Goal: Register for event/course

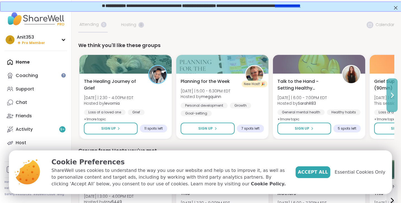
click at [394, 95] on icon at bounding box center [392, 95] width 7 height 7
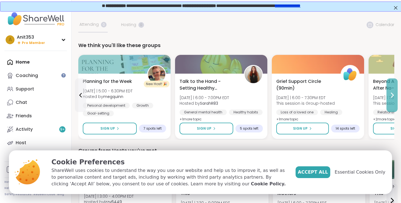
click at [394, 95] on icon at bounding box center [393, 95] width 2 height 4
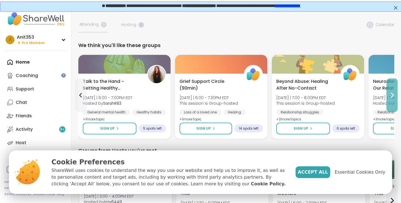
click at [391, 95] on icon at bounding box center [392, 95] width 7 height 7
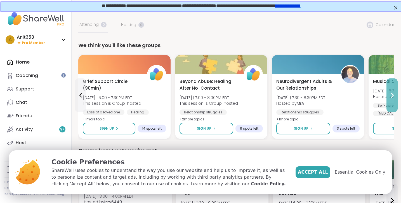
click at [391, 95] on icon at bounding box center [392, 95] width 7 height 7
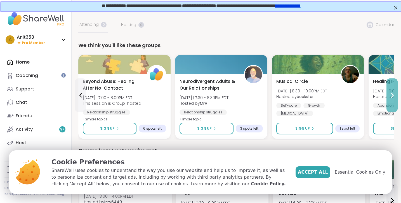
click at [391, 95] on icon at bounding box center [392, 95] width 7 height 7
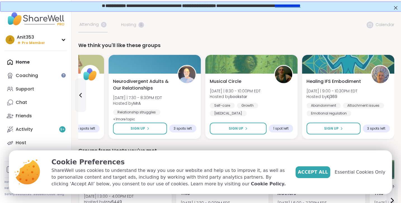
click at [390, 95] on div "Healing IFS Embodiment [DATE] | 9:00 - 10:30PM EDT Hosted by Kj369 Abandonment …" at bounding box center [348, 97] width 83 height 38
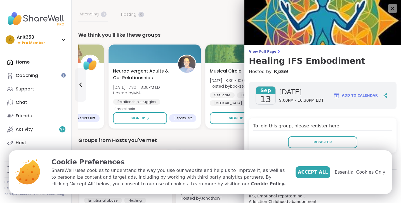
click at [394, 8] on icon at bounding box center [392, 8] width 7 height 7
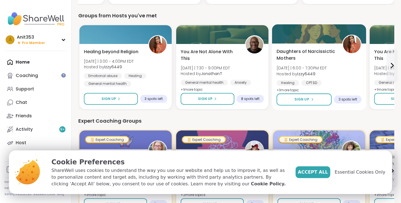
scroll to position [132, 0]
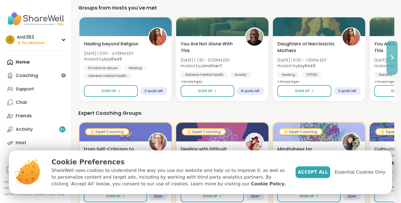
click at [392, 57] on icon at bounding box center [392, 57] width 7 height 7
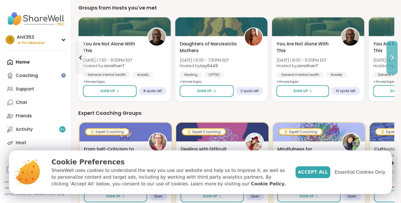
click at [392, 57] on icon at bounding box center [392, 57] width 7 height 7
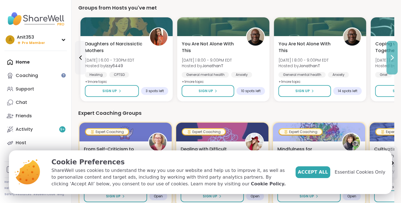
click at [392, 57] on icon at bounding box center [392, 57] width 7 height 7
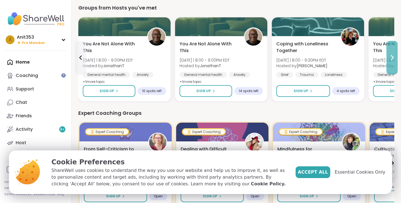
click at [392, 57] on icon at bounding box center [392, 57] width 7 height 7
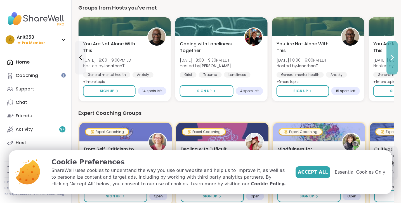
click at [392, 57] on icon at bounding box center [392, 57] width 7 height 7
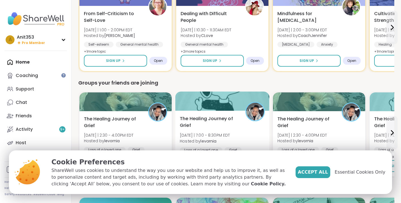
scroll to position [265, 0]
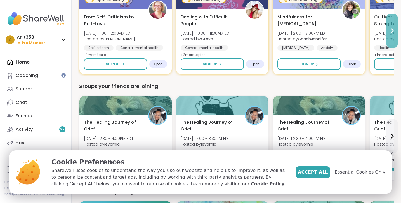
click at [393, 30] on icon at bounding box center [392, 30] width 7 height 7
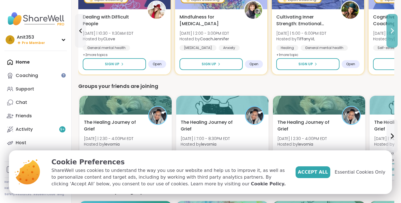
click at [392, 31] on icon at bounding box center [392, 30] width 7 height 7
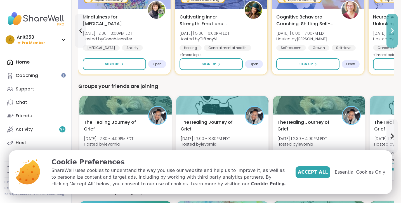
click at [392, 32] on icon at bounding box center [392, 30] width 7 height 7
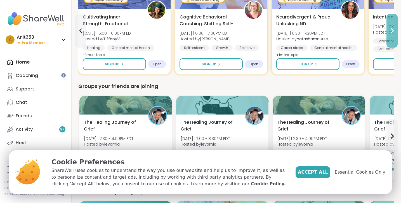
click at [392, 29] on icon at bounding box center [393, 31] width 2 height 4
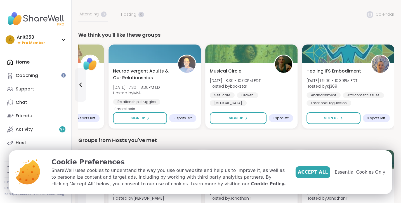
scroll to position [0, 0]
click at [79, 84] on icon at bounding box center [80, 84] width 7 height 7
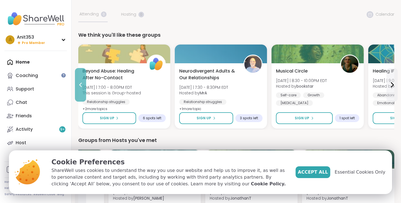
click at [82, 86] on icon at bounding box center [80, 84] width 7 height 7
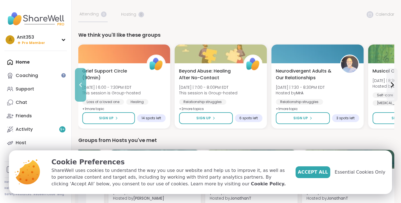
click at [82, 86] on icon at bounding box center [80, 84] width 7 height 7
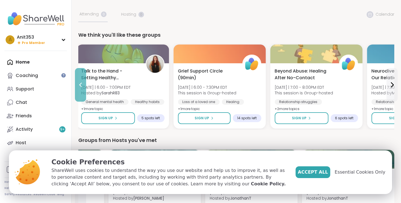
click at [82, 86] on icon at bounding box center [80, 84] width 7 height 7
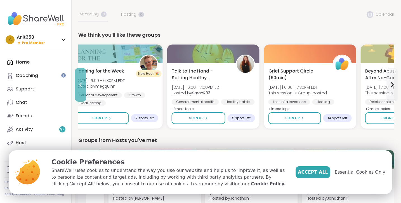
click at [82, 85] on icon at bounding box center [80, 84] width 7 height 7
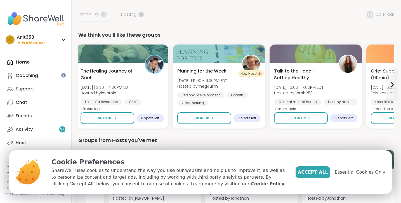
click at [82, 85] on div "The Healing Journey of Grief [DATE] | 2:30 - 4:00PM EDT Hosted by levornia Loss…" at bounding box center [122, 95] width 92 height 65
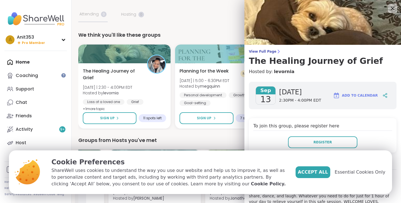
click at [392, 9] on icon at bounding box center [393, 9] width 4 height 4
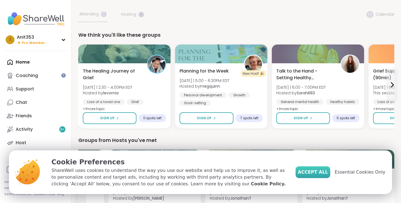
click at [321, 174] on span "Accept All" at bounding box center [313, 172] width 30 height 7
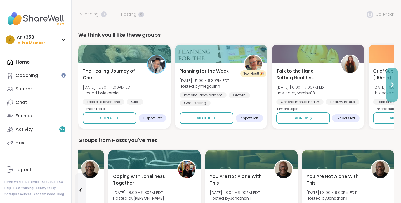
click at [393, 85] on icon at bounding box center [392, 84] width 7 height 7
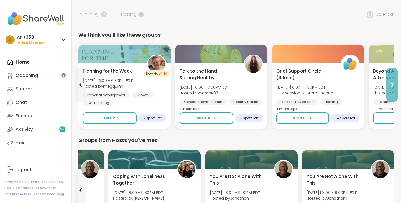
click at [390, 86] on icon at bounding box center [392, 84] width 7 height 7
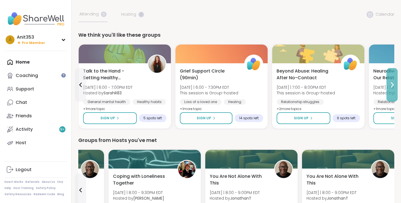
click at [392, 86] on icon at bounding box center [392, 84] width 7 height 7
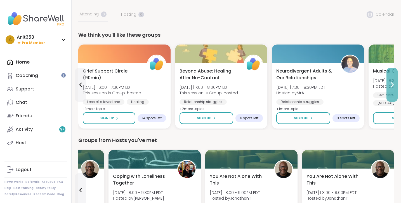
click at [393, 86] on icon at bounding box center [392, 84] width 7 height 7
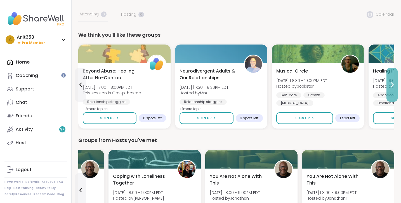
click at [393, 86] on icon at bounding box center [393, 85] width 2 height 4
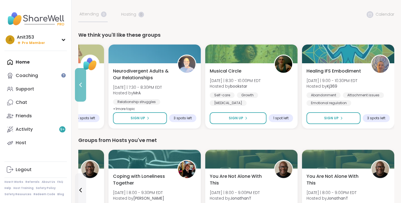
click at [81, 85] on icon at bounding box center [80, 84] width 7 height 7
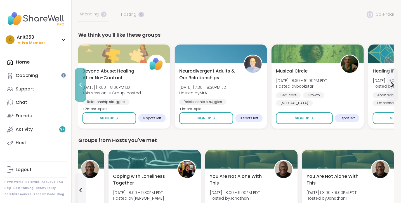
click at [81, 85] on icon at bounding box center [80, 84] width 7 height 7
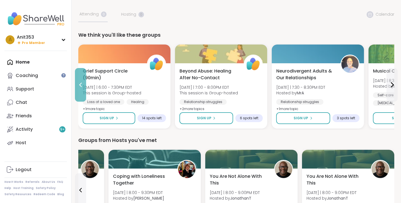
click at [81, 85] on icon at bounding box center [80, 84] width 7 height 7
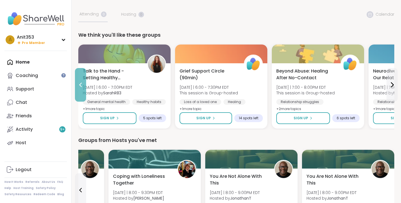
click at [81, 87] on icon at bounding box center [80, 85] width 3 height 4
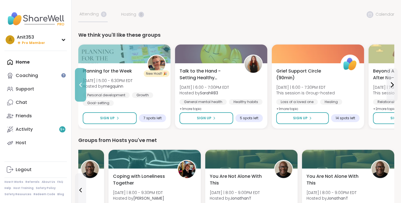
click at [81, 85] on icon at bounding box center [80, 84] width 7 height 7
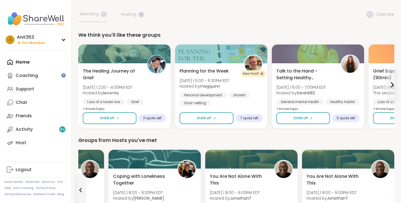
click at [81, 85] on div "The Healing Journey of Grief [DATE] | 2:30 - 4:00PM EDT Hosted by levornia Loss…" at bounding box center [124, 95] width 92 height 65
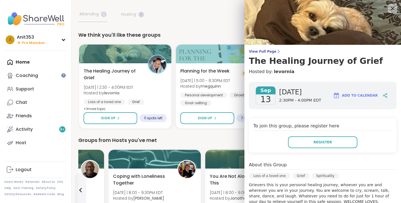
click at [394, 6] on icon at bounding box center [392, 8] width 7 height 7
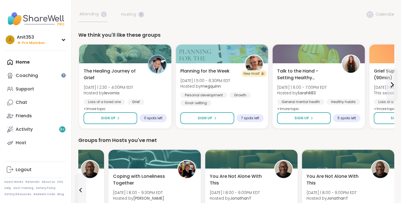
click at [394, 6] on icon at bounding box center [392, 8] width 7 height 7
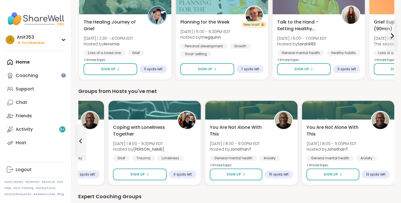
scroll to position [102, 0]
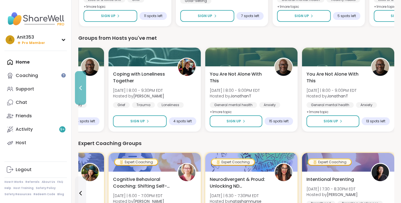
click at [82, 88] on icon at bounding box center [80, 88] width 7 height 7
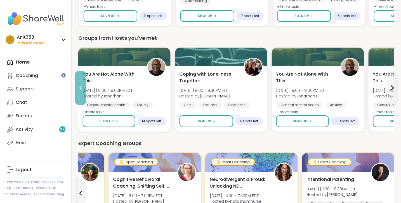
click at [81, 88] on icon at bounding box center [80, 88] width 7 height 7
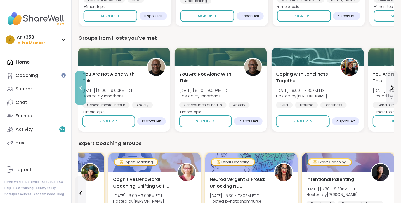
click at [81, 88] on icon at bounding box center [80, 88] width 7 height 7
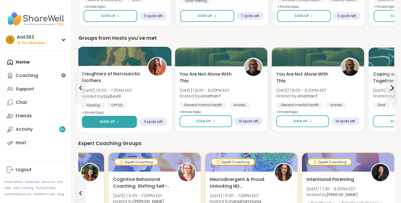
click at [122, 121] on button "Sign Up" at bounding box center [109, 122] width 55 height 12
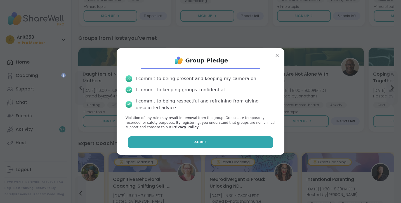
click at [194, 139] on button "Agree" at bounding box center [201, 142] width 146 height 12
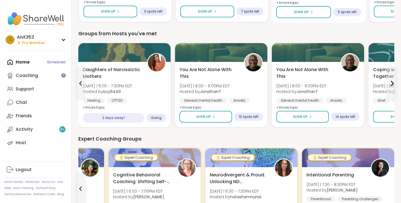
scroll to position [211, 0]
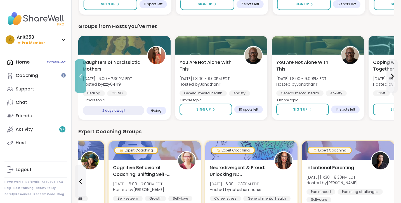
click at [82, 76] on icon at bounding box center [80, 76] width 7 height 7
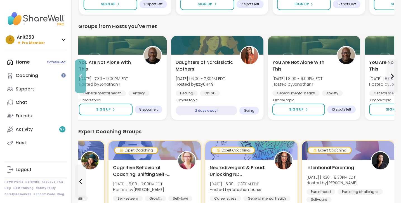
click at [82, 76] on icon at bounding box center [80, 76] width 7 height 7
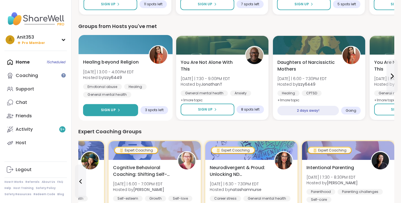
click at [114, 110] on span "Sign Up" at bounding box center [108, 109] width 15 height 5
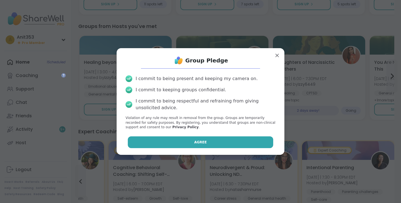
click at [202, 138] on button "Agree" at bounding box center [201, 142] width 146 height 12
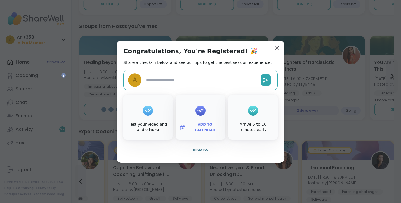
type textarea "*"
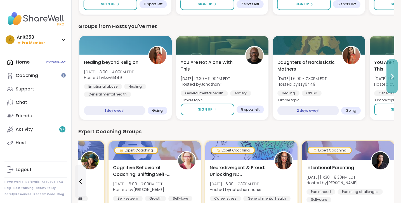
click at [394, 76] on icon at bounding box center [393, 76] width 2 height 4
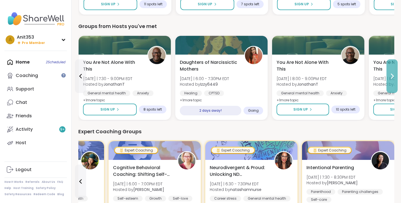
click at [392, 77] on icon at bounding box center [392, 76] width 7 height 7
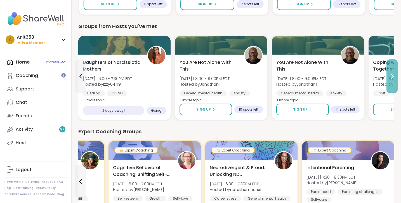
click at [393, 76] on icon at bounding box center [392, 76] width 7 height 7
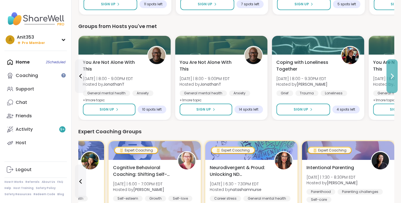
click at [393, 76] on icon at bounding box center [392, 76] width 7 height 7
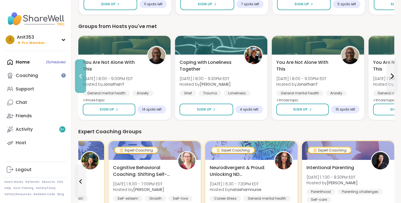
click at [82, 78] on icon at bounding box center [80, 76] width 7 height 7
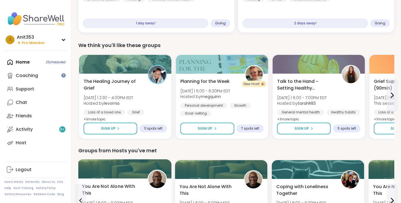
scroll to position [66, 0]
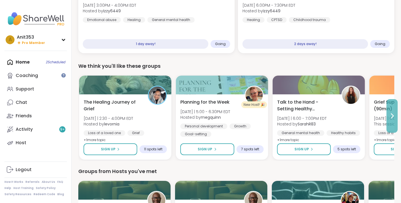
click at [393, 117] on icon at bounding box center [393, 116] width 2 height 4
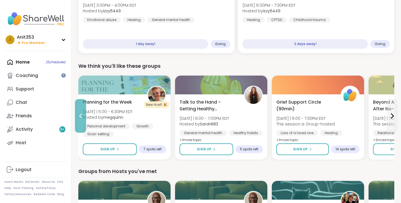
click at [81, 117] on icon at bounding box center [80, 116] width 3 height 4
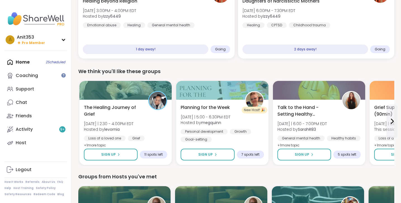
scroll to position [71, 0]
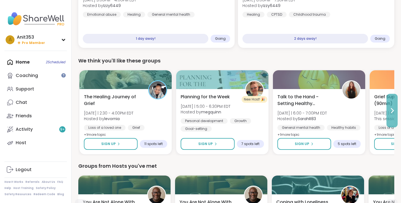
click at [393, 109] on icon at bounding box center [392, 110] width 7 height 7
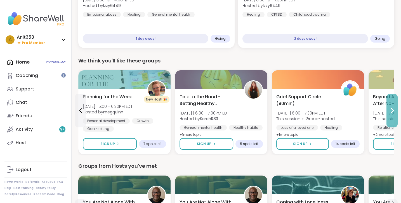
click at [393, 111] on icon at bounding box center [393, 110] width 2 height 4
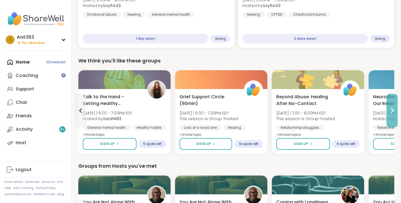
click at [394, 111] on icon at bounding box center [393, 110] width 2 height 4
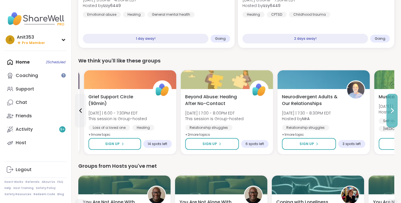
click at [394, 111] on icon at bounding box center [393, 110] width 2 height 4
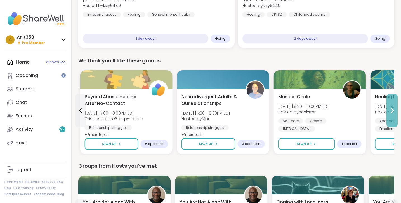
click at [394, 111] on icon at bounding box center [393, 110] width 2 height 4
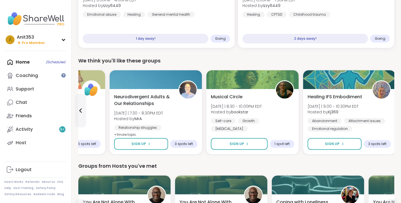
click at [394, 111] on div "Healing IFS Embodiment [DATE] | 9:00 - 10:30PM EDT Hosted by Kj369 Abandonment …" at bounding box center [349, 121] width 92 height 65
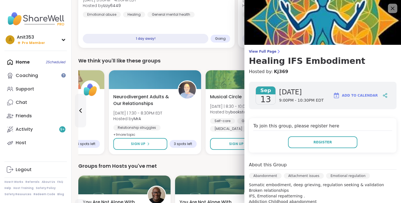
click at [394, 8] on icon at bounding box center [392, 8] width 7 height 7
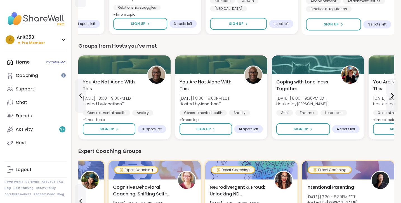
scroll to position [199, 0]
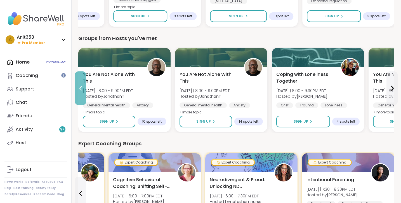
click at [81, 88] on icon at bounding box center [80, 88] width 7 height 7
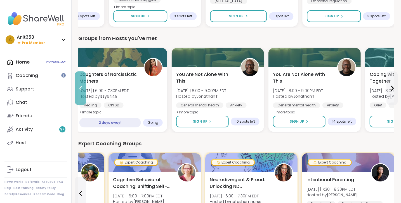
click at [81, 88] on icon at bounding box center [80, 88] width 7 height 7
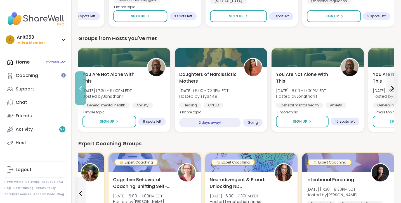
click at [81, 88] on icon at bounding box center [80, 88] width 7 height 7
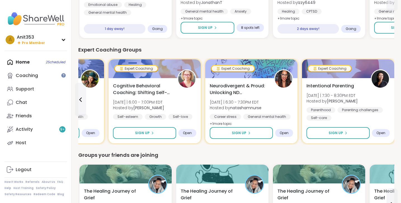
scroll to position [301, 0]
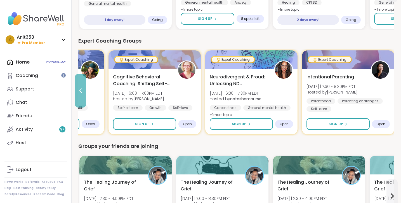
click at [81, 92] on icon at bounding box center [80, 90] width 7 height 7
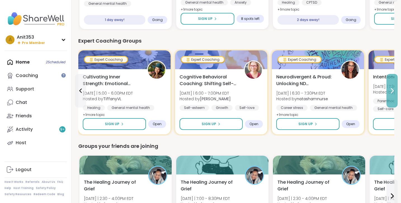
click at [392, 91] on icon at bounding box center [392, 90] width 7 height 7
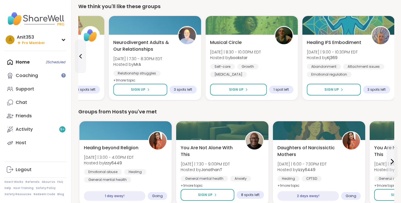
scroll to position [193, 0]
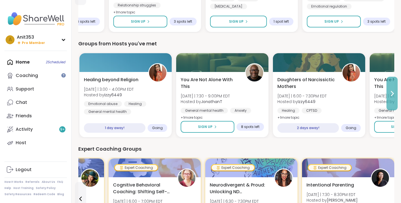
click at [391, 95] on icon at bounding box center [392, 93] width 7 height 7
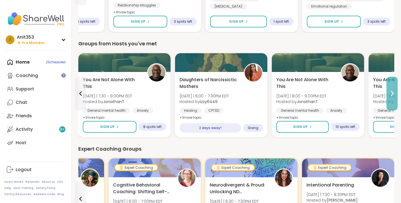
click at [392, 95] on icon at bounding box center [392, 93] width 7 height 7
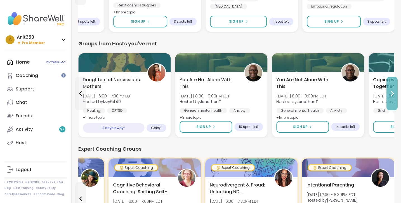
click at [392, 95] on icon at bounding box center [392, 93] width 7 height 7
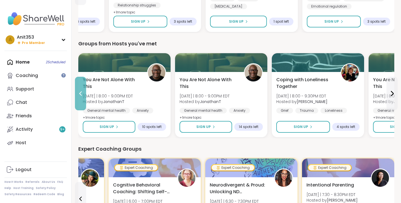
click at [82, 93] on icon at bounding box center [80, 93] width 7 height 7
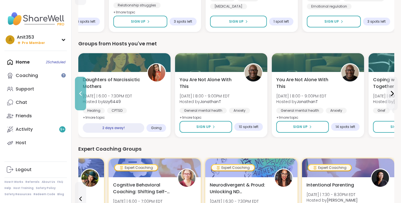
click at [80, 93] on icon at bounding box center [80, 93] width 3 height 4
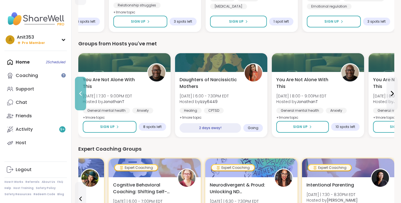
click at [81, 93] on icon at bounding box center [80, 93] width 3 height 4
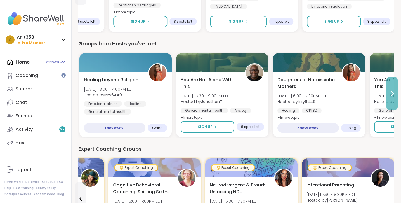
click at [394, 94] on icon at bounding box center [393, 93] width 2 height 4
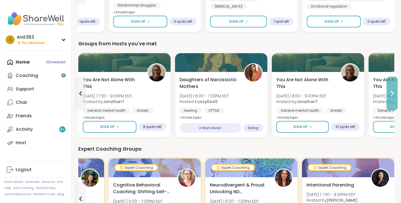
click at [393, 95] on icon at bounding box center [392, 93] width 7 height 7
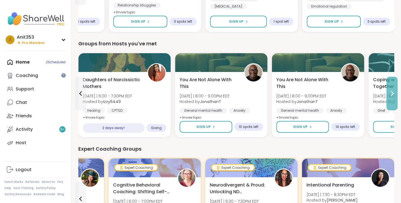
click at [393, 95] on icon at bounding box center [392, 93] width 7 height 7
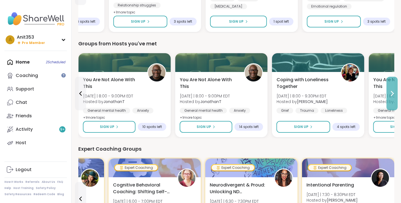
click at [393, 95] on icon at bounding box center [392, 93] width 7 height 7
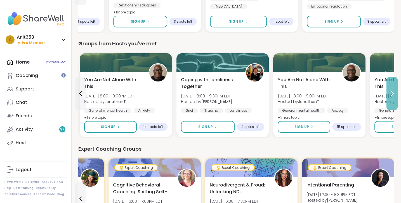
click at [393, 95] on icon at bounding box center [392, 93] width 7 height 7
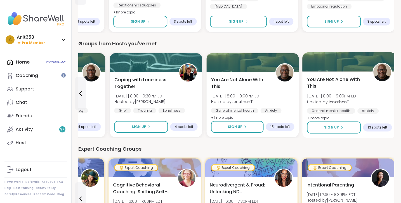
click at [393, 95] on div "You Are Not Alone With [DATE][DATE] | 8:00 - 9:00PM EDT Hosted by JonathanT Gen…" at bounding box center [350, 104] width 94 height 67
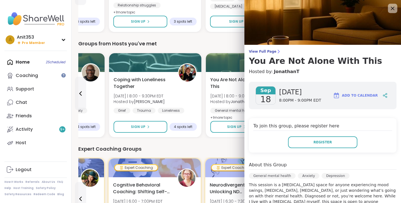
click at [391, 9] on icon at bounding box center [392, 8] width 7 height 7
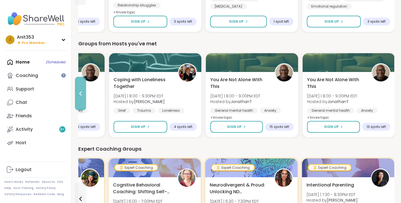
click at [81, 94] on icon at bounding box center [80, 93] width 7 height 7
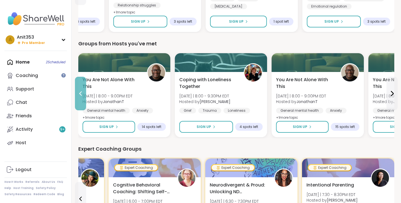
click at [81, 94] on icon at bounding box center [80, 93] width 7 height 7
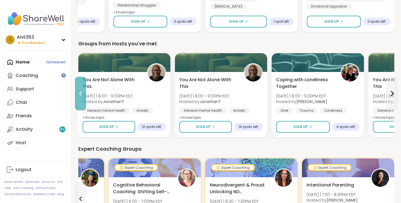
click at [81, 93] on icon at bounding box center [80, 93] width 7 height 7
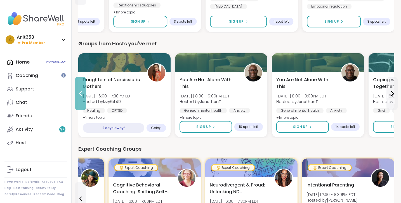
click at [81, 93] on icon at bounding box center [80, 93] width 7 height 7
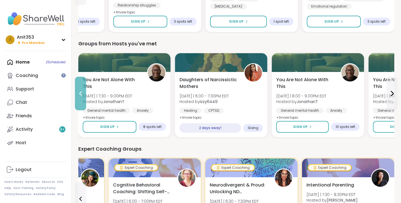
click at [81, 94] on icon at bounding box center [80, 93] width 7 height 7
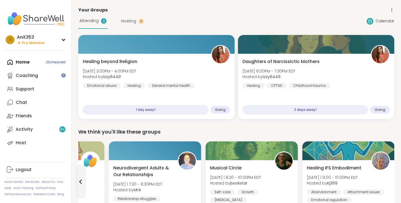
scroll to position [0, 0]
click at [81, 183] on icon at bounding box center [80, 181] width 7 height 7
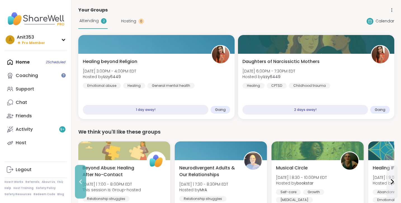
click at [81, 182] on icon at bounding box center [80, 181] width 7 height 7
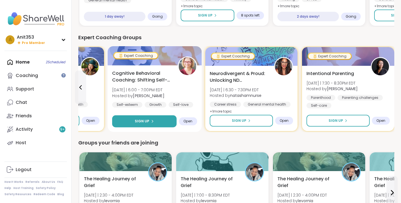
scroll to position [305, 0]
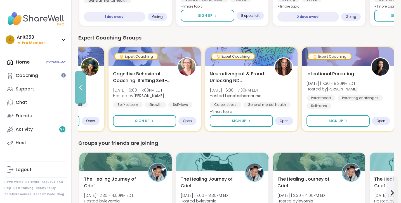
click at [82, 87] on icon at bounding box center [80, 87] width 7 height 7
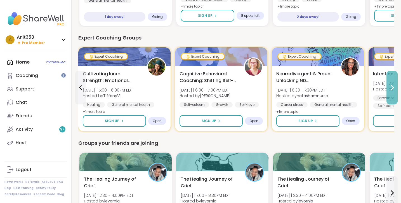
click at [395, 88] on icon at bounding box center [392, 87] width 7 height 7
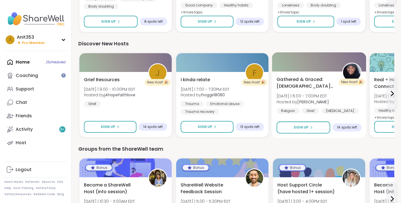
scroll to position [620, 0]
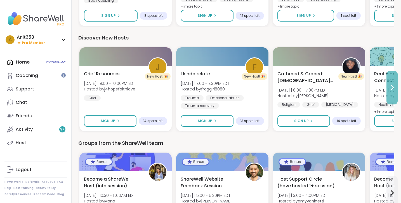
click at [392, 86] on icon at bounding box center [393, 87] width 2 height 4
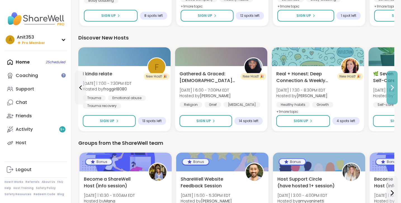
click at [394, 88] on icon at bounding box center [393, 87] width 2 height 4
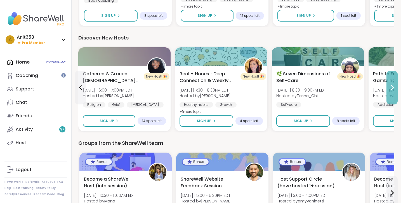
click at [393, 88] on icon at bounding box center [393, 87] width 2 height 4
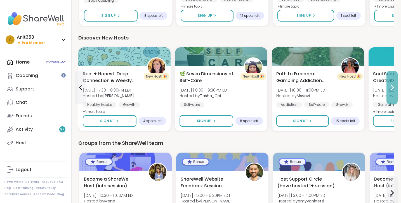
click at [393, 88] on icon at bounding box center [393, 87] width 2 height 4
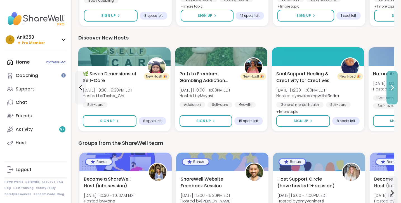
click at [393, 88] on icon at bounding box center [393, 87] width 2 height 4
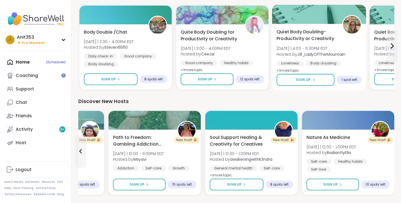
scroll to position [503, 0]
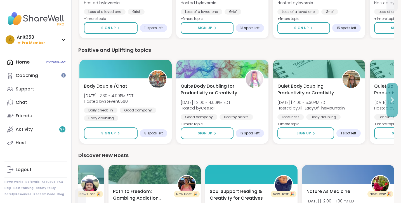
click at [394, 100] on icon at bounding box center [393, 100] width 2 height 4
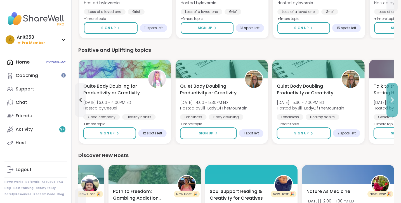
click at [394, 100] on icon at bounding box center [393, 100] width 2 height 4
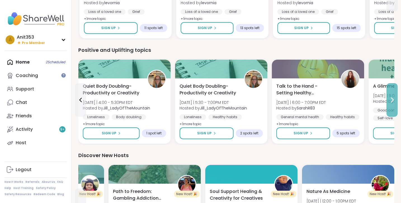
click at [394, 100] on icon at bounding box center [393, 100] width 2 height 4
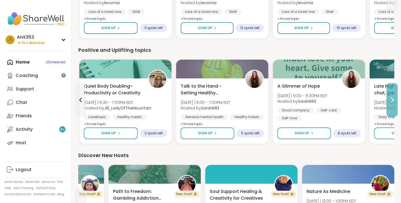
click at [394, 100] on icon at bounding box center [393, 100] width 2 height 4
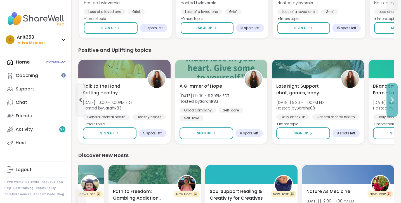
click at [394, 100] on icon at bounding box center [393, 100] width 2 height 4
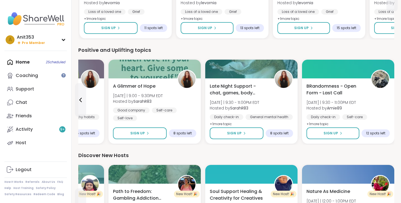
click at [394, 100] on div "BRandomness - Open Form - Last Call [DATE] | 9:30 - 11:00PM EDT Hosted by Amie8…" at bounding box center [348, 110] width 92 height 65
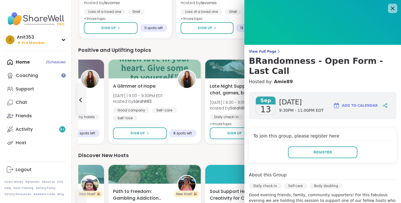
click at [393, 7] on icon at bounding box center [392, 8] width 7 height 7
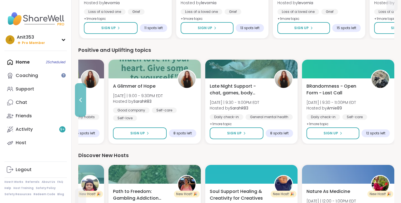
click at [81, 99] on icon at bounding box center [80, 100] width 7 height 7
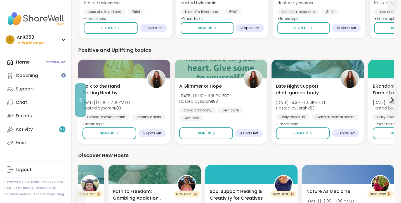
click at [79, 102] on icon at bounding box center [80, 100] width 7 height 7
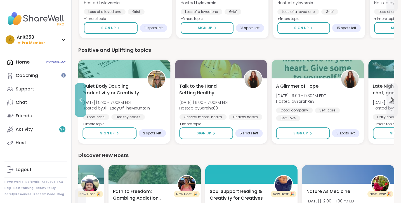
click at [80, 99] on icon at bounding box center [80, 100] width 3 height 4
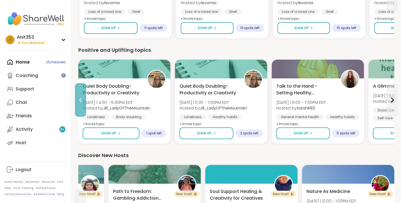
click at [81, 100] on icon at bounding box center [80, 100] width 7 height 7
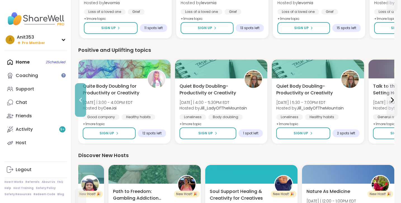
click at [79, 100] on icon at bounding box center [80, 100] width 7 height 7
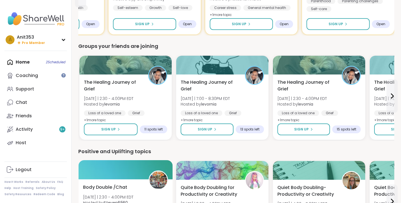
scroll to position [390, 0]
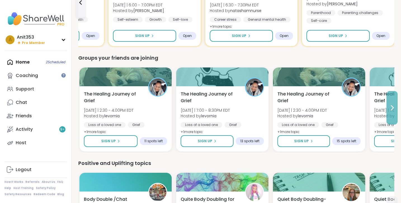
click at [393, 107] on icon at bounding box center [393, 108] width 2 height 4
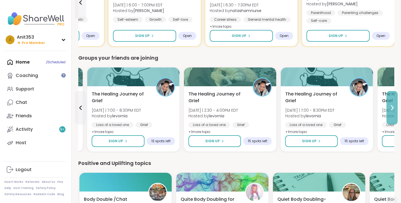
click at [393, 107] on icon at bounding box center [393, 108] width 2 height 4
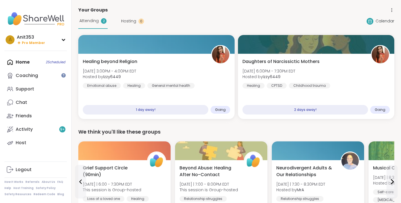
scroll to position [0, 0]
